Goal: Find specific page/section

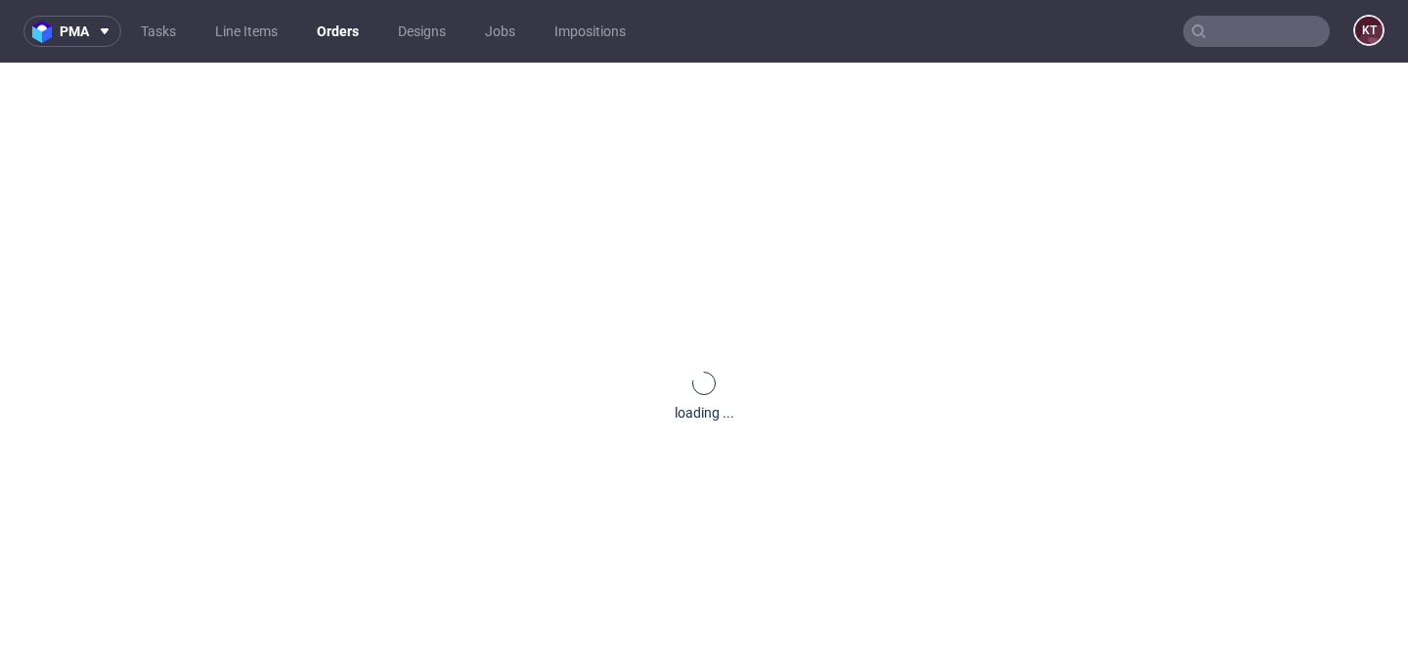
click at [1221, 17] on input "text" at bounding box center [1256, 31] width 147 height 31
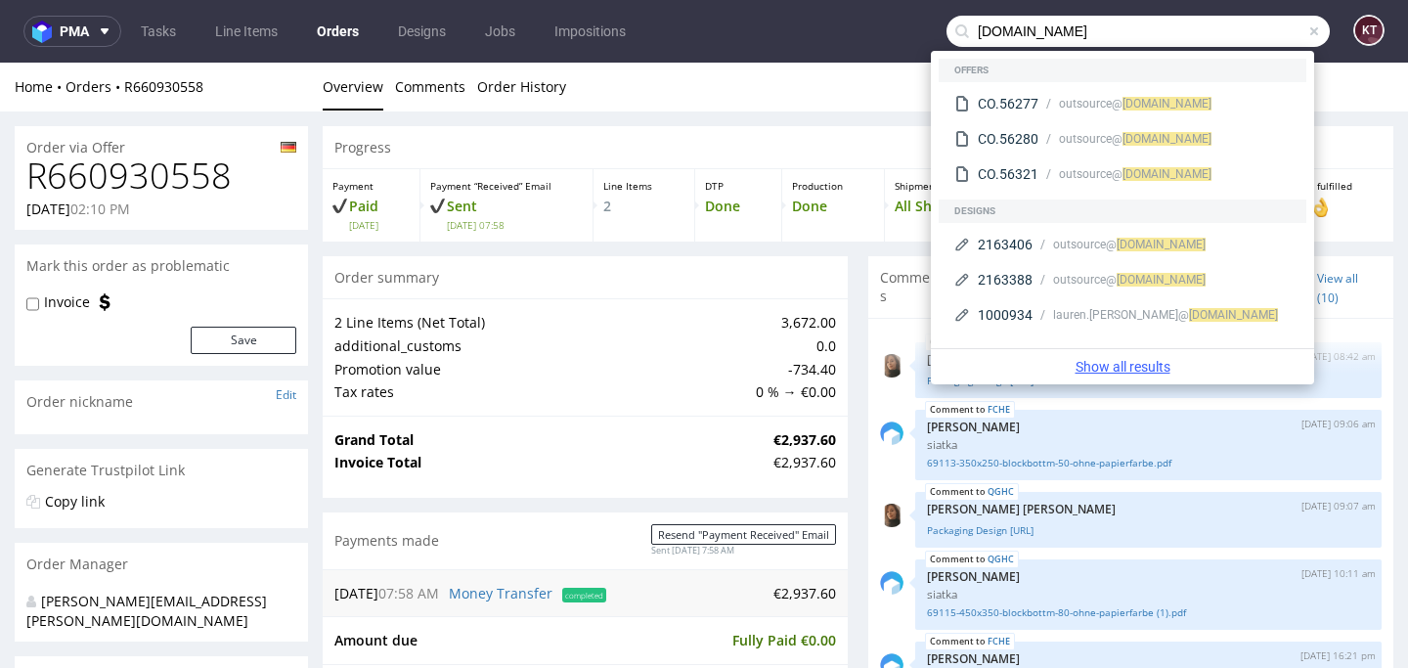
click at [1145, 366] on link "Show all results" at bounding box center [1123, 367] width 368 height 20
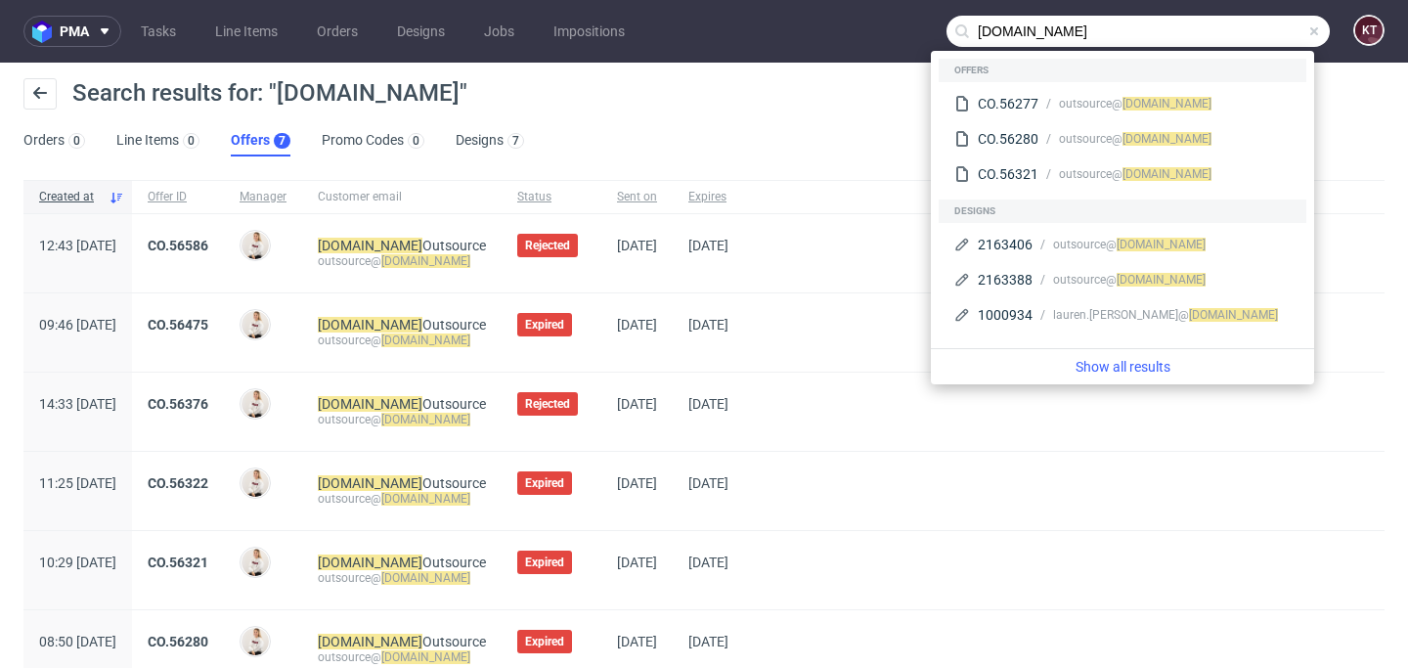
click at [1074, 21] on input "[DOMAIN_NAME]" at bounding box center [1138, 31] width 383 height 31
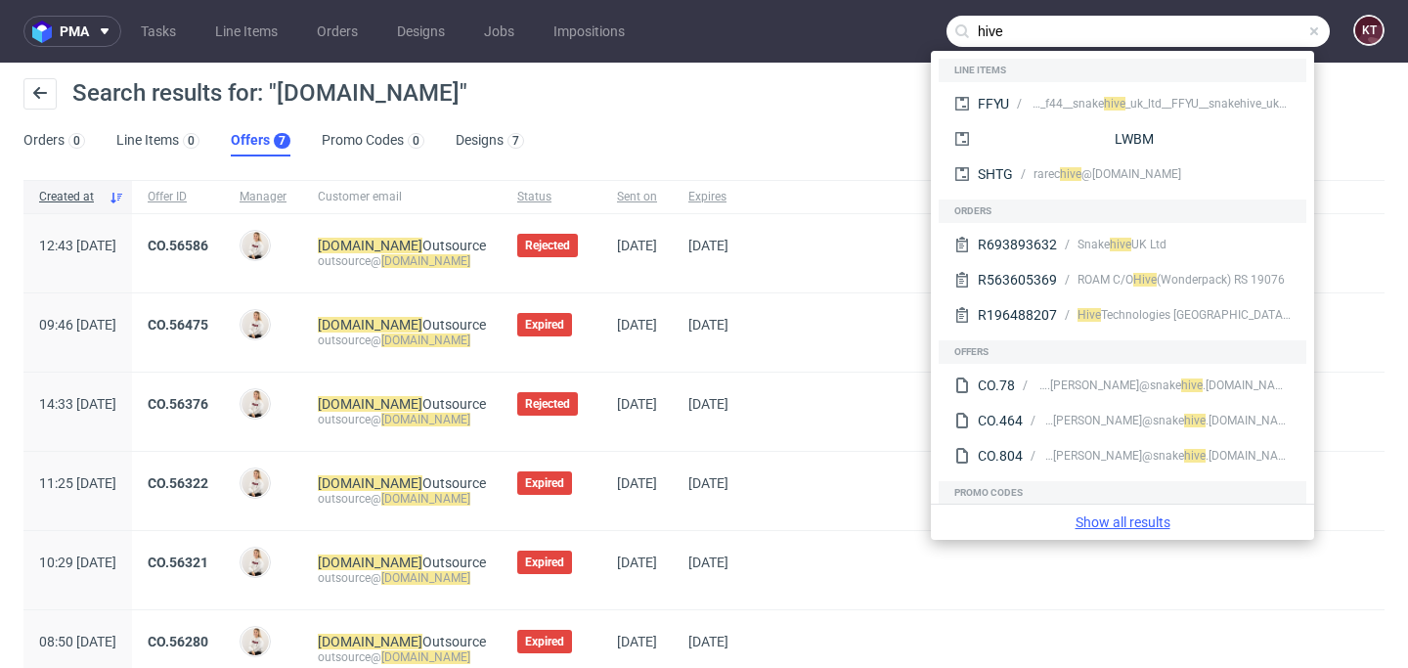
click at [1153, 524] on link "Show all results" at bounding box center [1123, 522] width 368 height 20
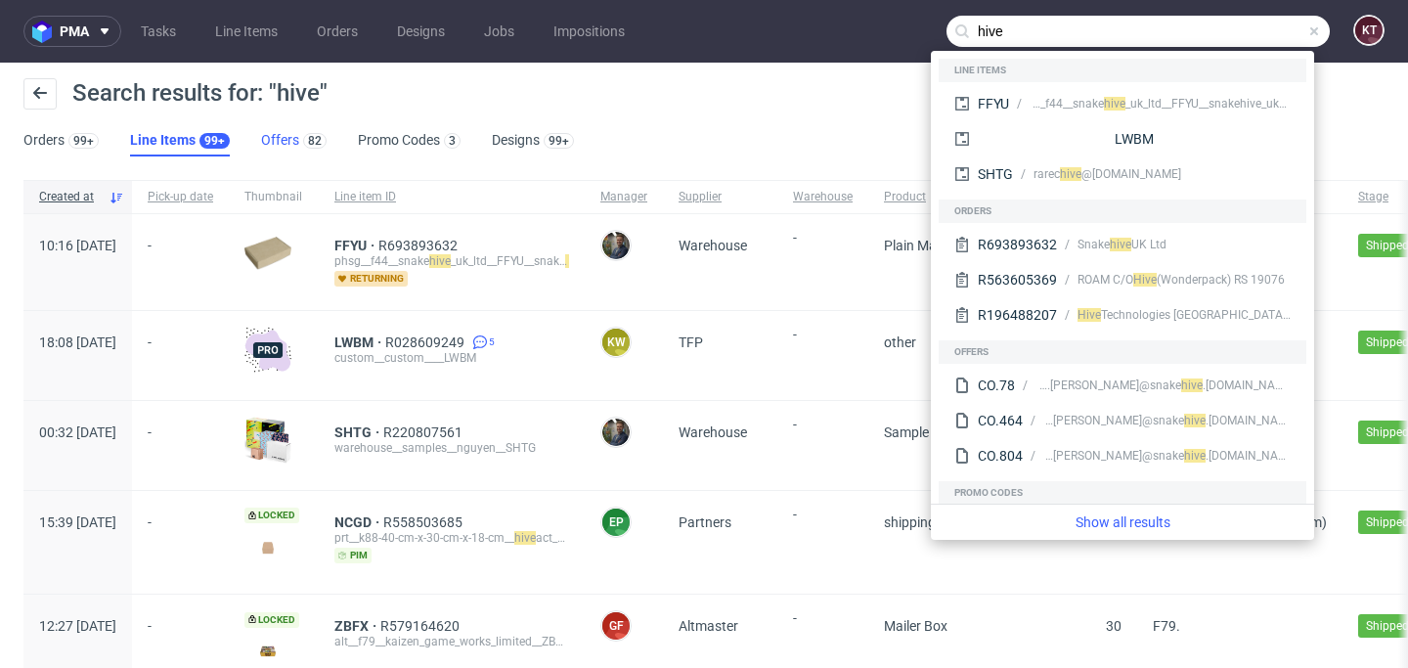
click at [291, 149] on link "Offers 82" at bounding box center [294, 140] width 66 height 31
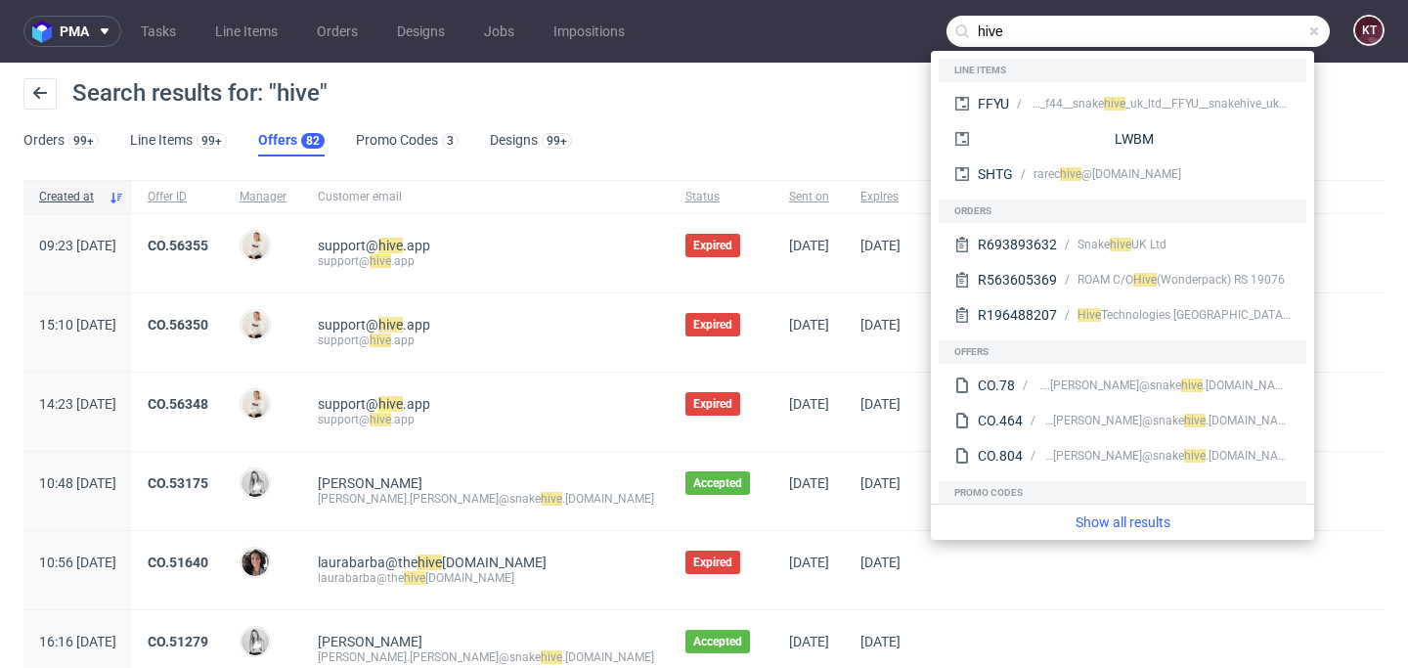
click at [1002, 39] on input "hive" at bounding box center [1138, 31] width 383 height 31
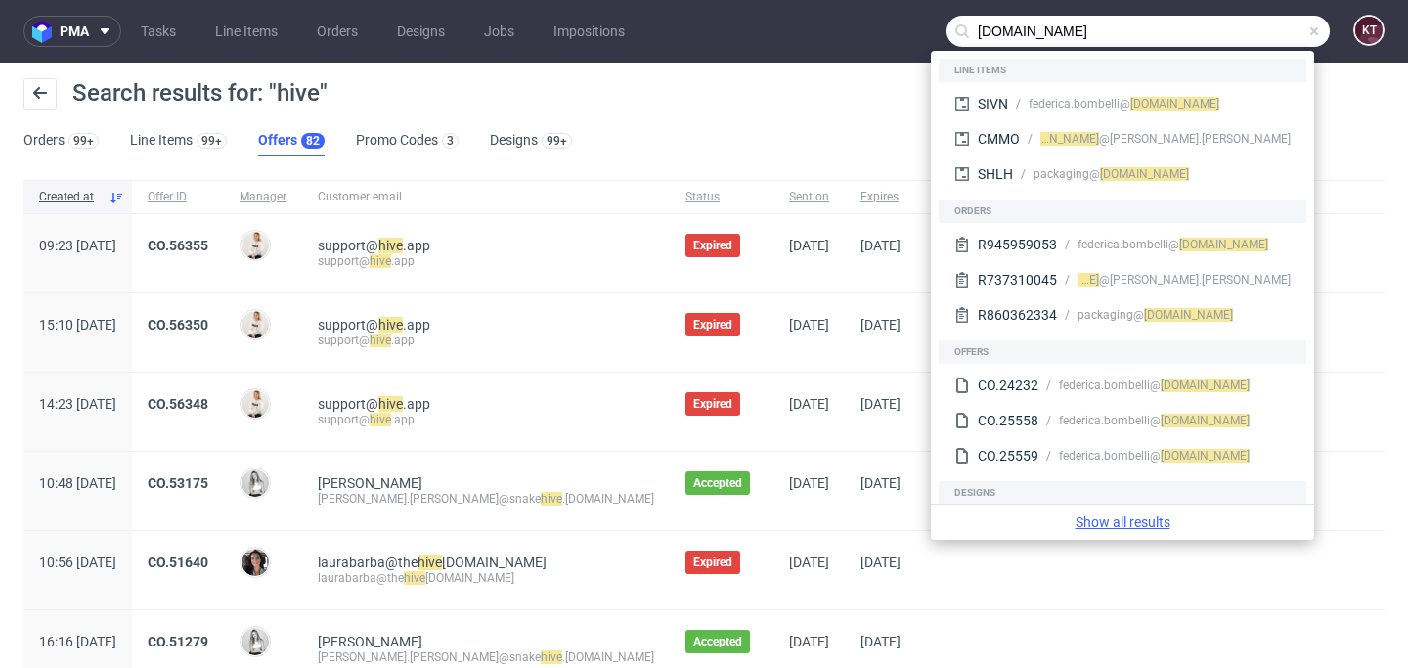
type input "[DOMAIN_NAME]"
click at [1131, 526] on link "Show all results" at bounding box center [1123, 522] width 368 height 20
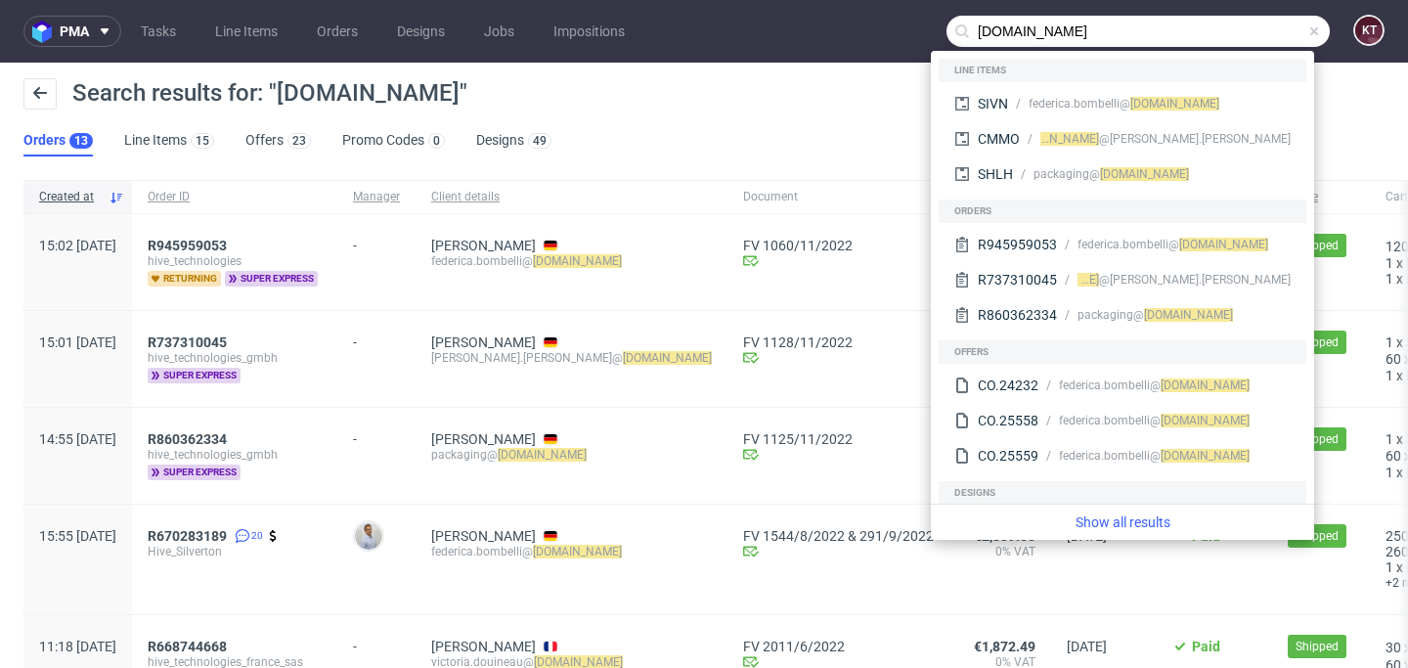
click at [759, 133] on div "Search results for: "[DOMAIN_NAME]" Orders 13 Line Items 15 Offers 23 Promo Cod…" at bounding box center [704, 118] width 1408 height 110
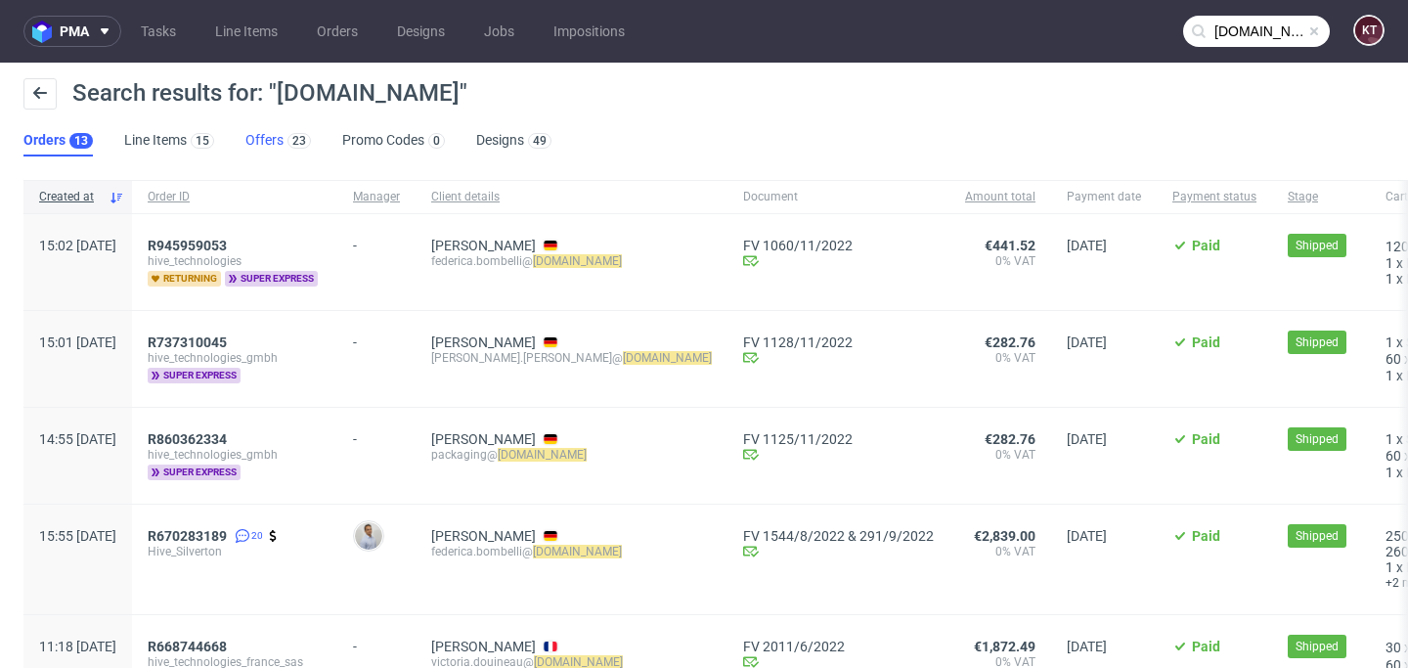
click at [288, 134] on div "23" at bounding box center [297, 140] width 27 height 20
